Goal: Find specific page/section: Find specific page/section

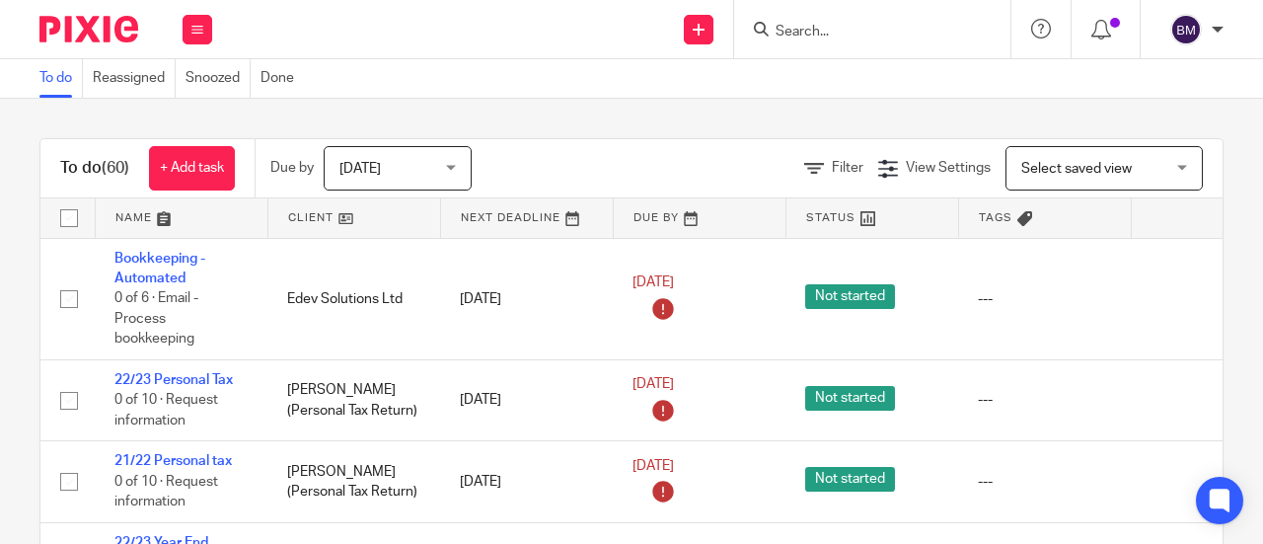
type input "E"
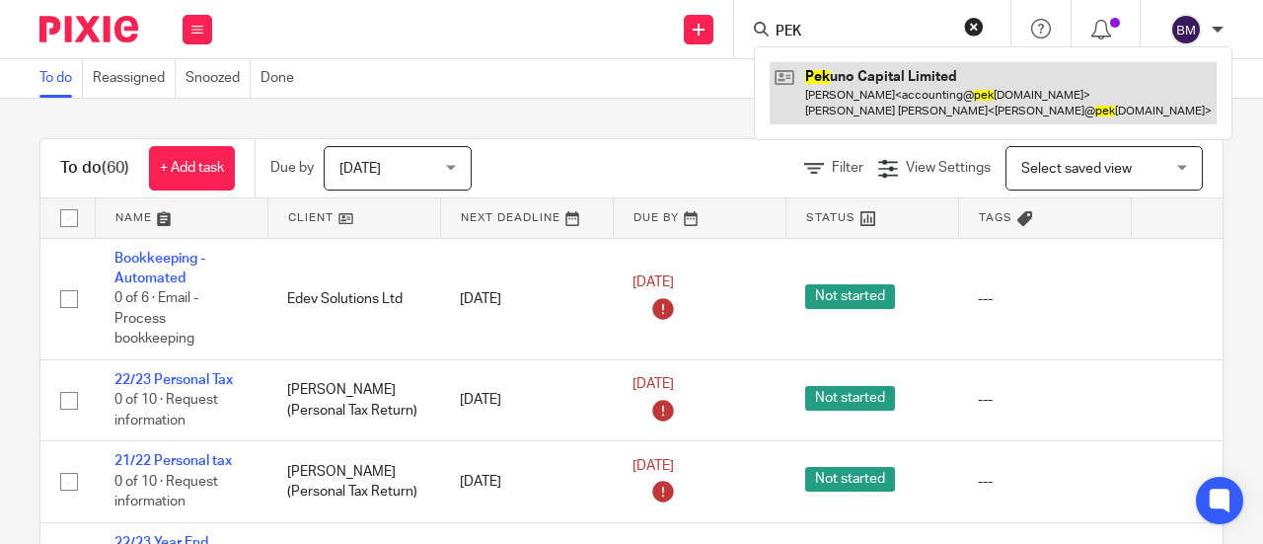
type input "PEK"
click at [900, 92] on link at bounding box center [992, 92] width 447 height 61
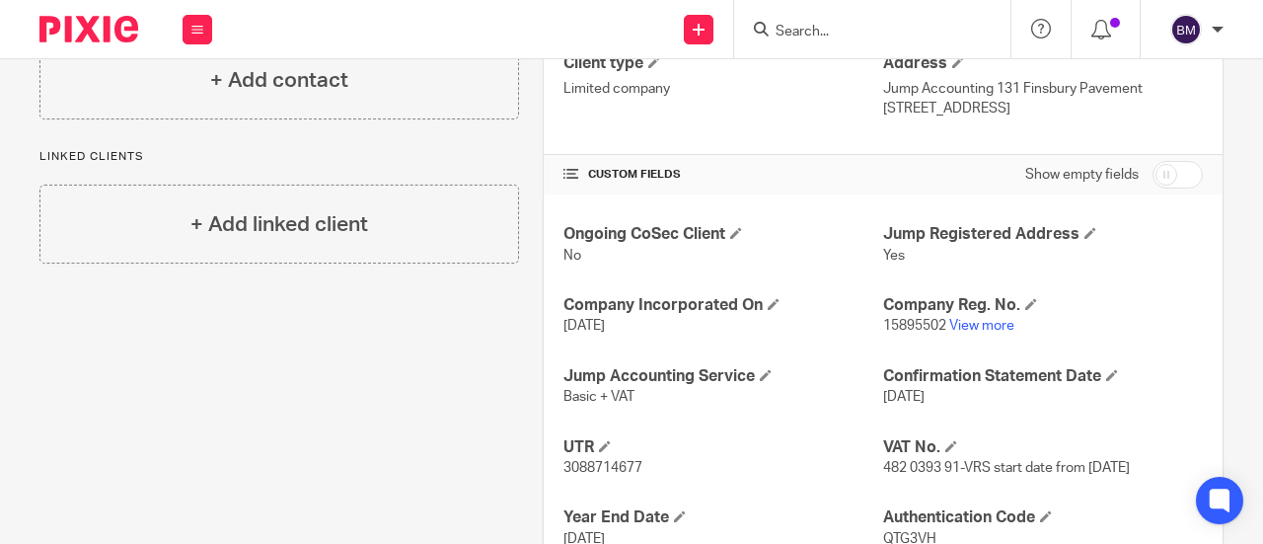
scroll to position [714, 0]
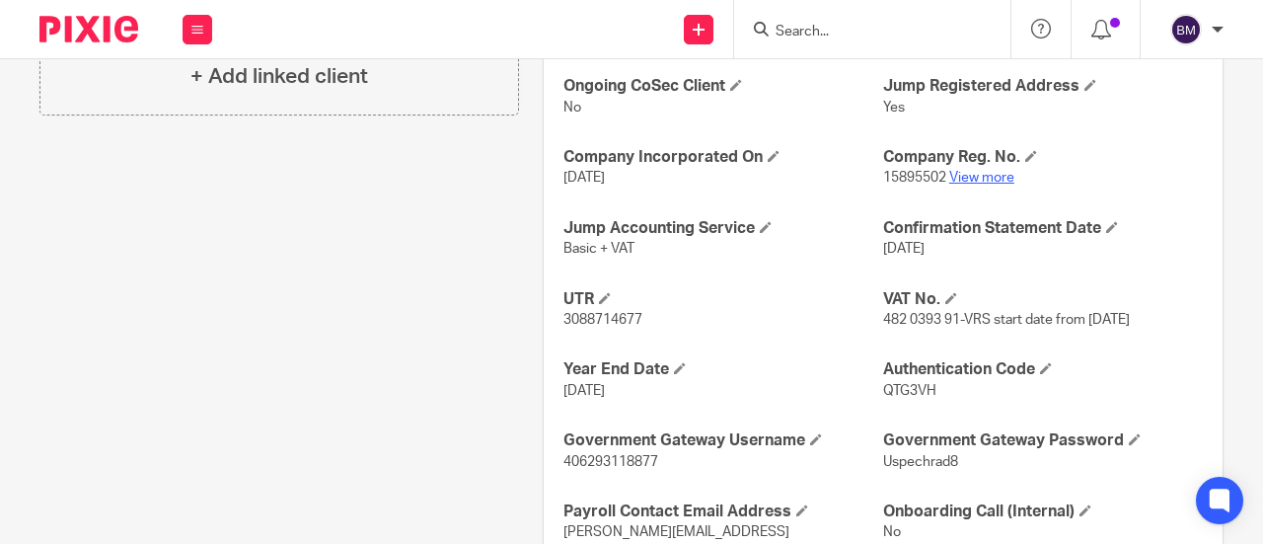
click at [967, 172] on link "View more" at bounding box center [981, 178] width 65 height 14
